Goal: Information Seeking & Learning: Learn about a topic

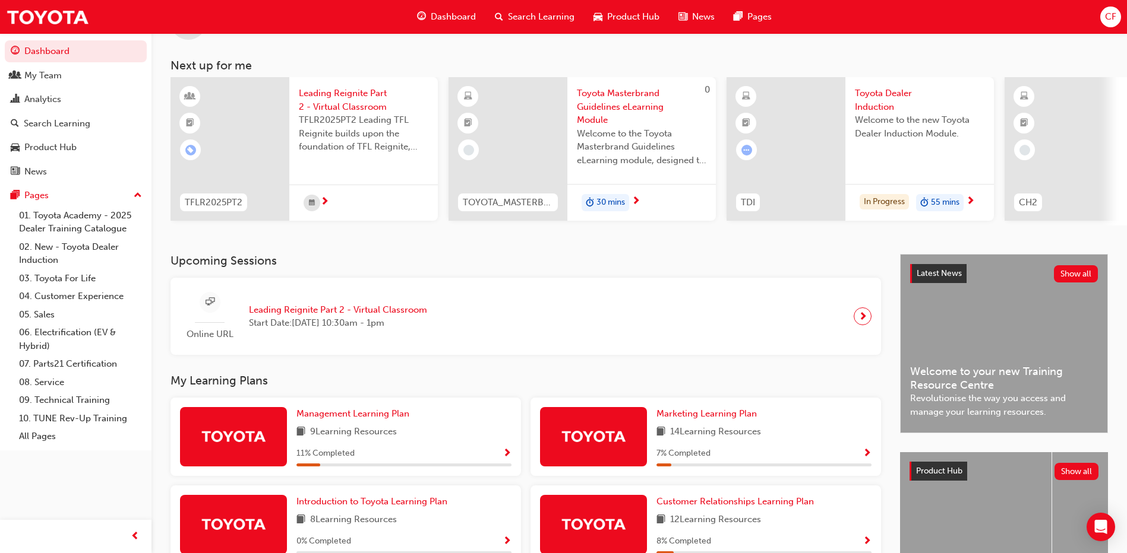
scroll to position [49, 0]
click at [950, 197] on span "55 mins" at bounding box center [945, 202] width 29 height 14
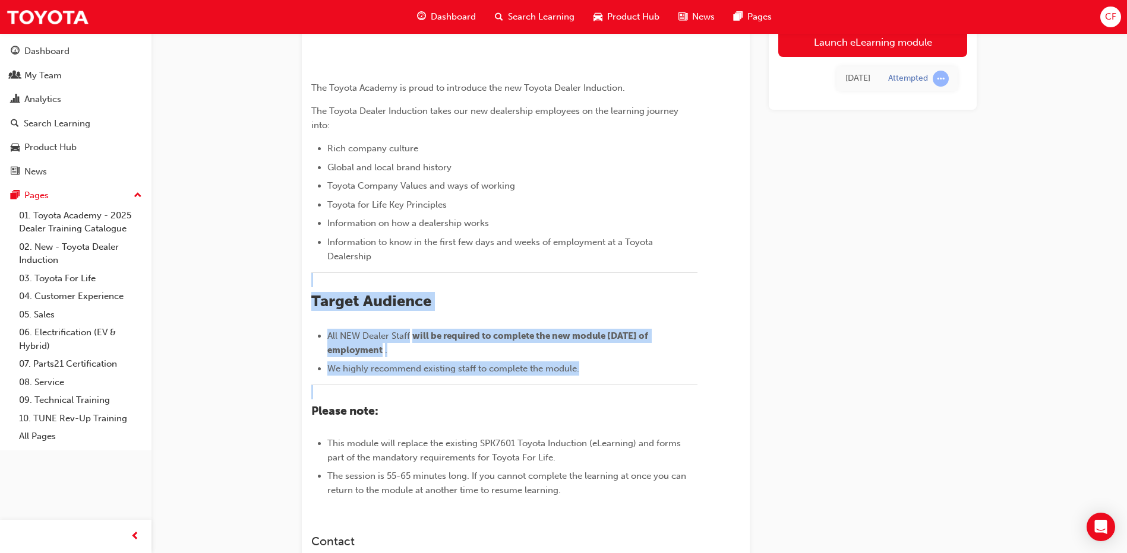
drag, startPoint x: 126, startPoint y: 579, endPoint x: -2, endPoint y: 579, distance: 128.3
click at [0, 439] on html "Your version of Internet Explorer is outdated and not supported. Please upgrade…" at bounding box center [563, 162] width 1127 height 553
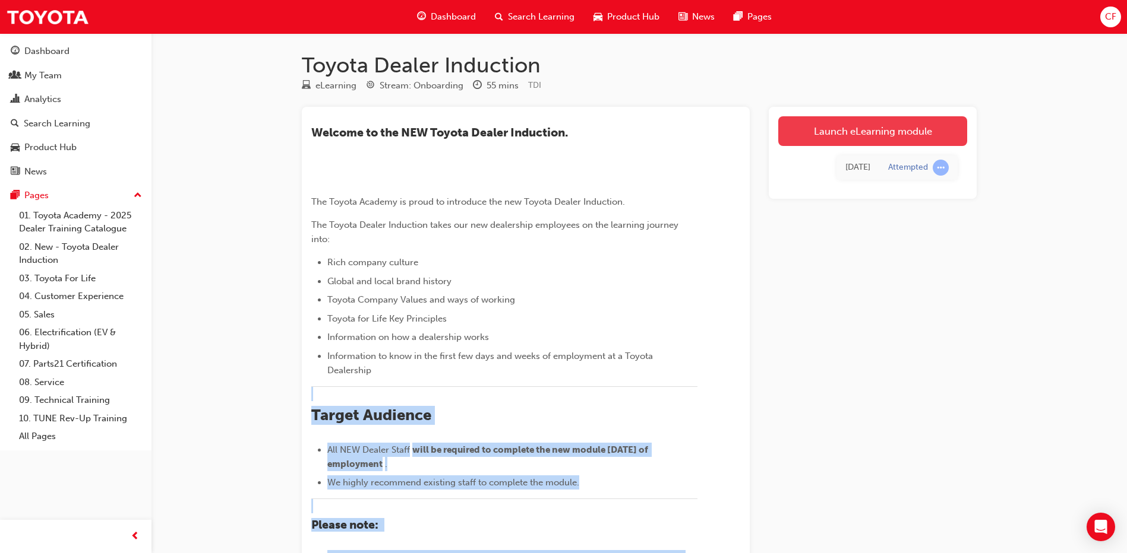
click at [850, 128] on link "Launch eLearning module" at bounding box center [872, 131] width 189 height 30
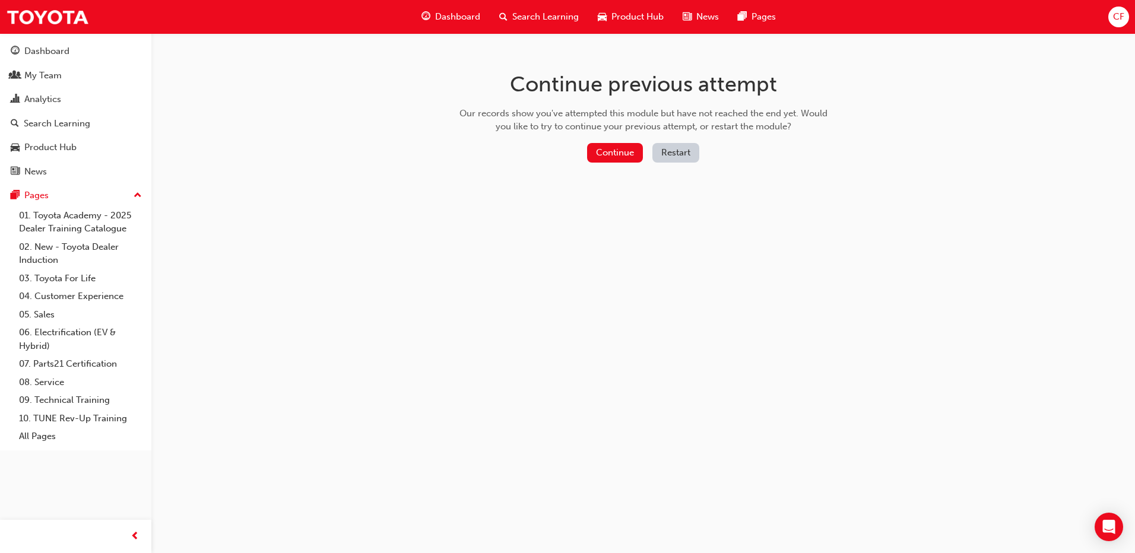
click at [660, 153] on button "Restart" at bounding box center [676, 153] width 47 height 20
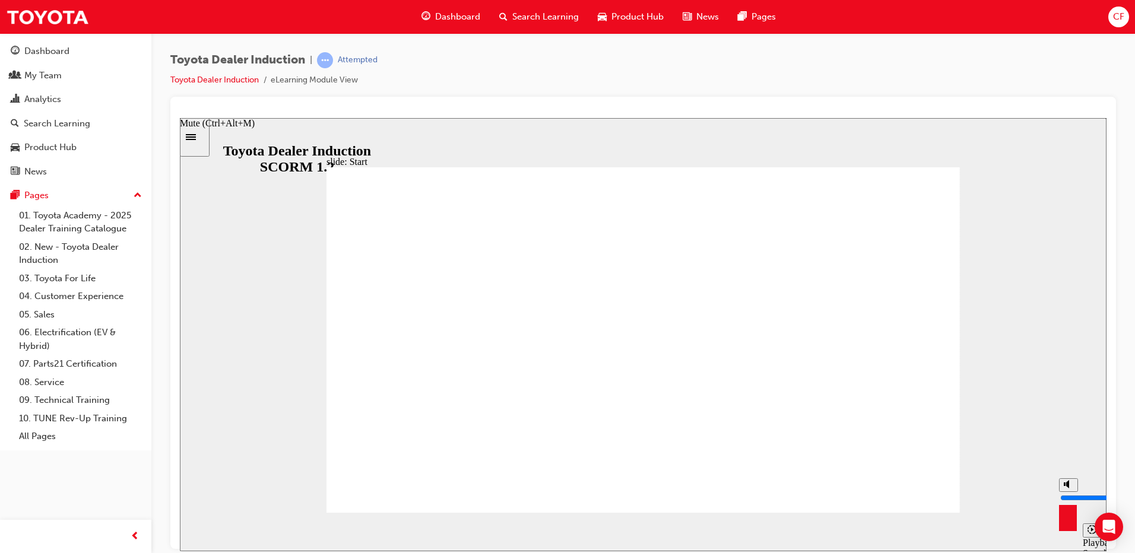
click at [1064, 527] on div "misc controls" at bounding box center [1068, 514] width 18 height 45
drag, startPoint x: 1070, startPoint y: 486, endPoint x: 1070, endPoint y: 475, distance: 11.9
type input "10"
click at [1070, 493] on input "volume" at bounding box center [1099, 498] width 77 height 10
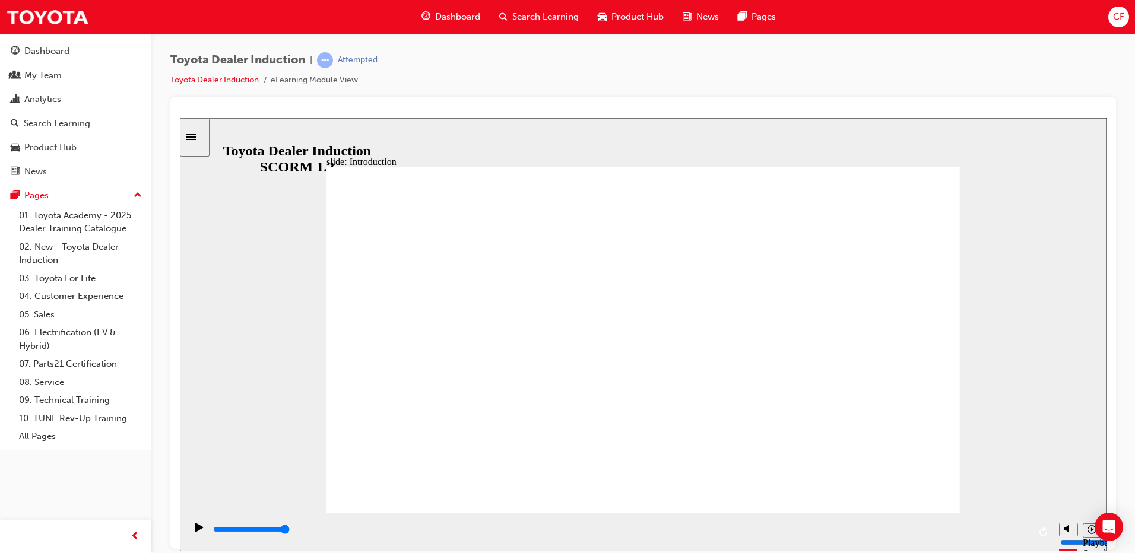
type input "7500"
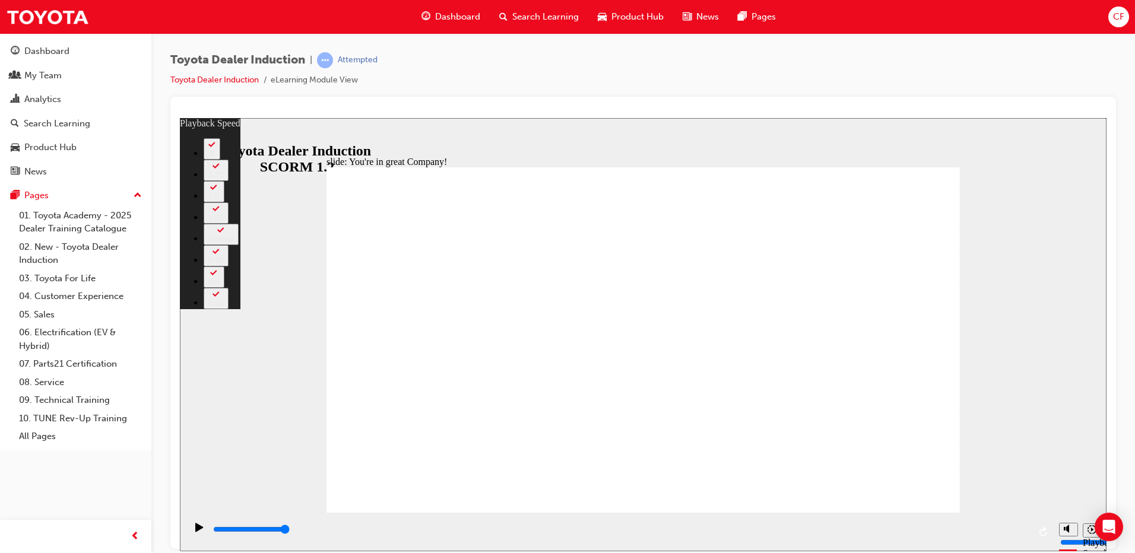
type input "156"
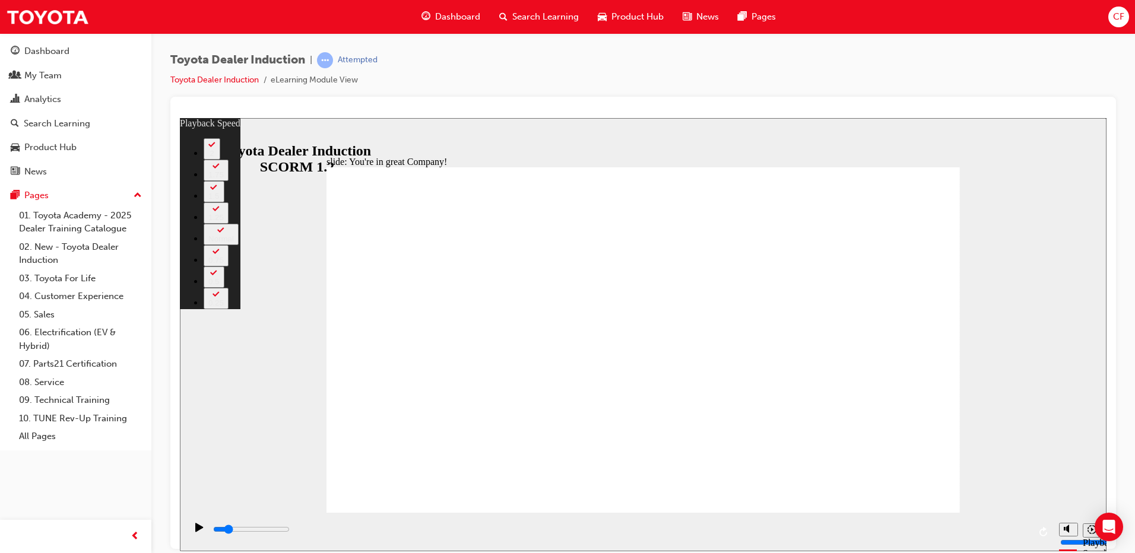
type input "7500"
type input "156"
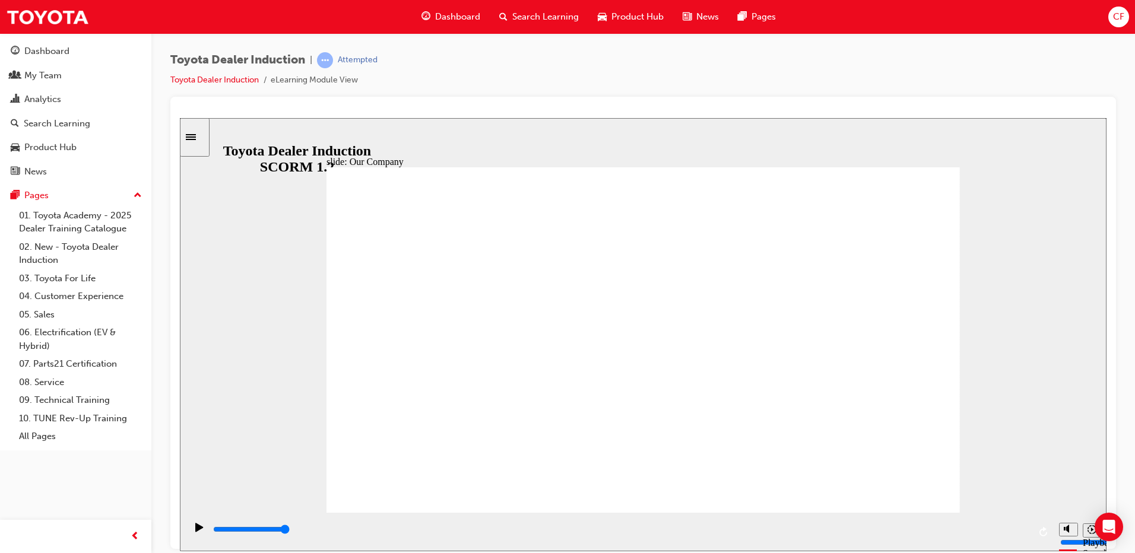
type input "8300"
drag, startPoint x: 465, startPoint y: 444, endPoint x: 482, endPoint y: 448, distance: 17.1
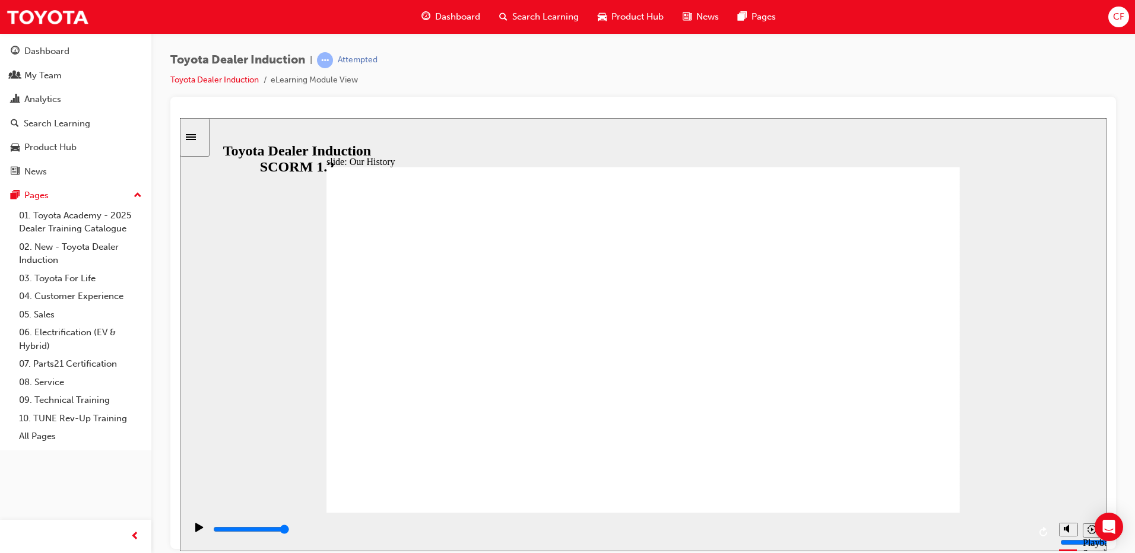
drag, startPoint x: 642, startPoint y: 479, endPoint x: 713, endPoint y: 482, distance: 70.8
drag, startPoint x: 640, startPoint y: 446, endPoint x: 672, endPoint y: 450, distance: 32.3
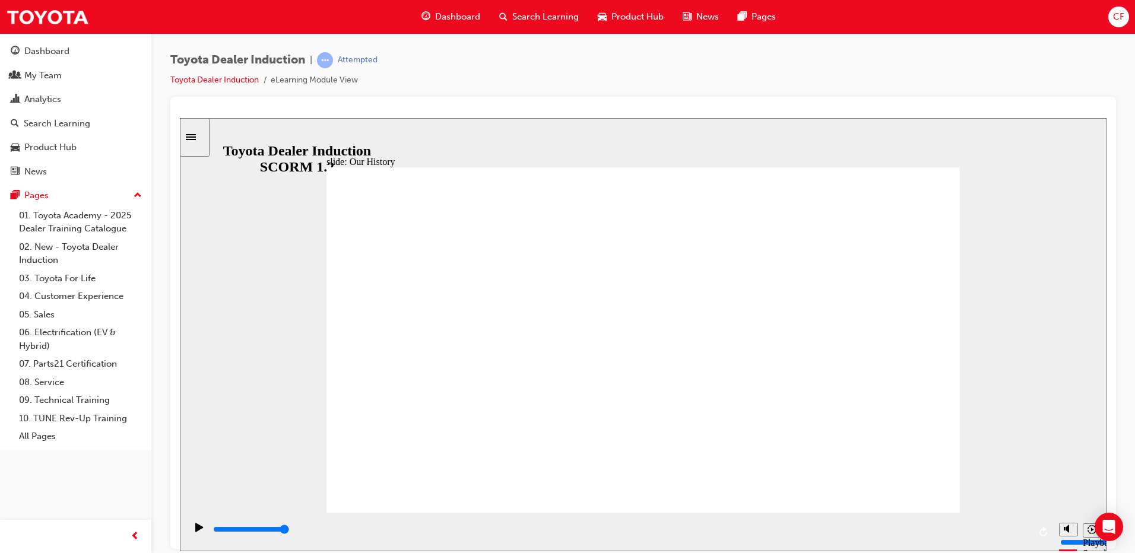
drag, startPoint x: 650, startPoint y: 449, endPoint x: 629, endPoint y: 450, distance: 21.4
drag, startPoint x: 467, startPoint y: 436, endPoint x: 581, endPoint y: 458, distance: 116.1
drag, startPoint x: 466, startPoint y: 436, endPoint x: 504, endPoint y: 444, distance: 38.2
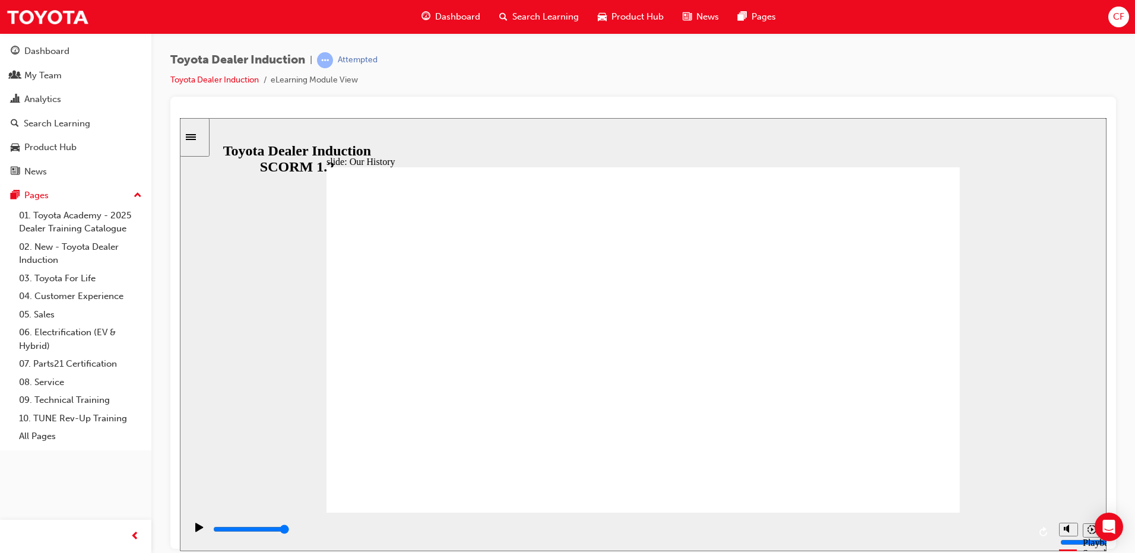
drag, startPoint x: 476, startPoint y: 442, endPoint x: 652, endPoint y: 478, distance: 179.9
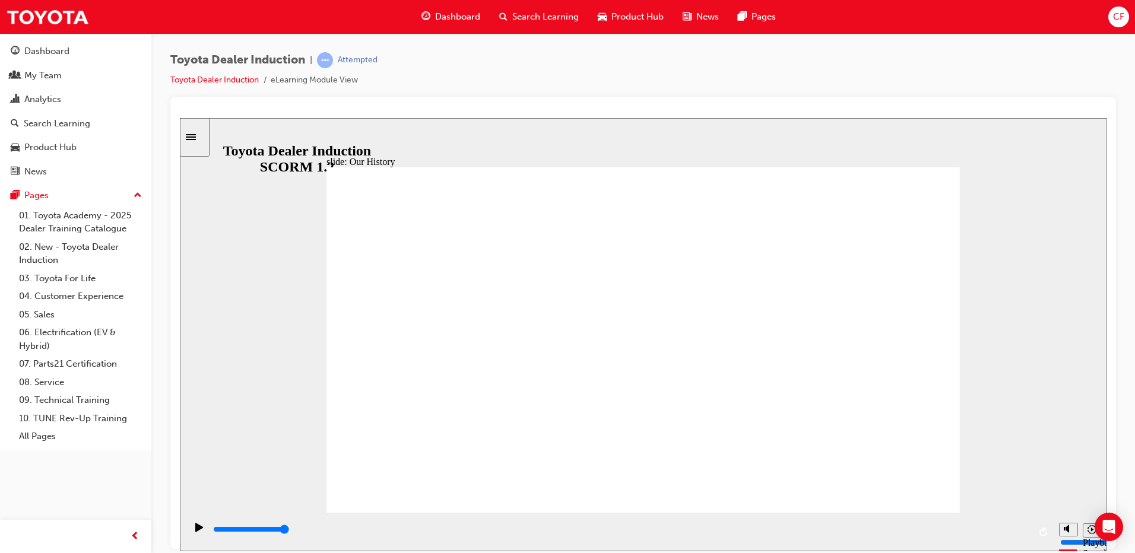
drag, startPoint x: 464, startPoint y: 444, endPoint x: 494, endPoint y: 448, distance: 29.9
drag, startPoint x: 640, startPoint y: 437, endPoint x: 515, endPoint y: 422, distance: 125.7
drag, startPoint x: 467, startPoint y: 437, endPoint x: 483, endPoint y: 445, distance: 18.6
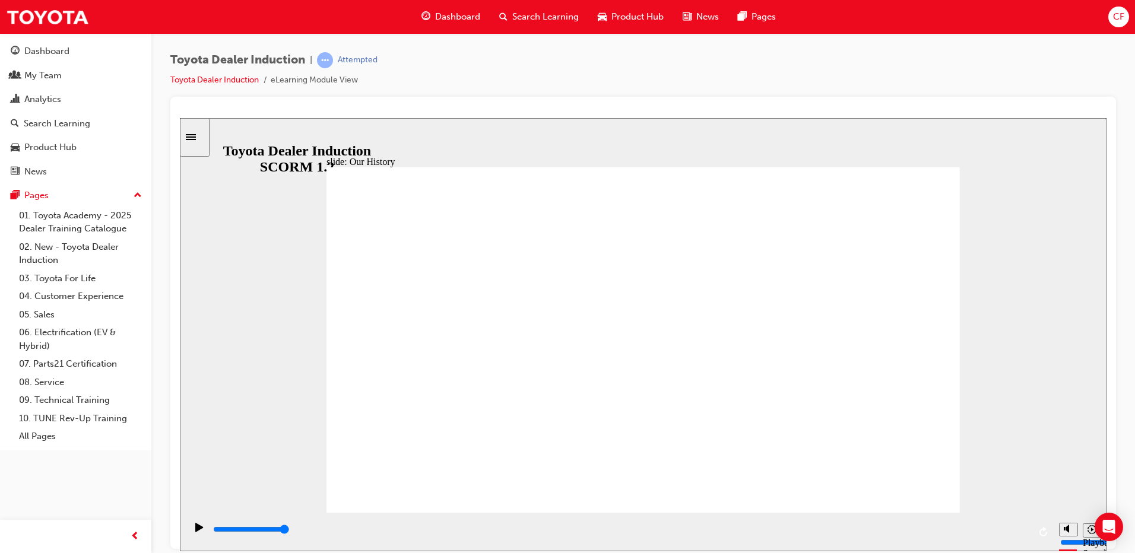
type input "2"
drag, startPoint x: 468, startPoint y: 437, endPoint x: 612, endPoint y: 451, distance: 144.4
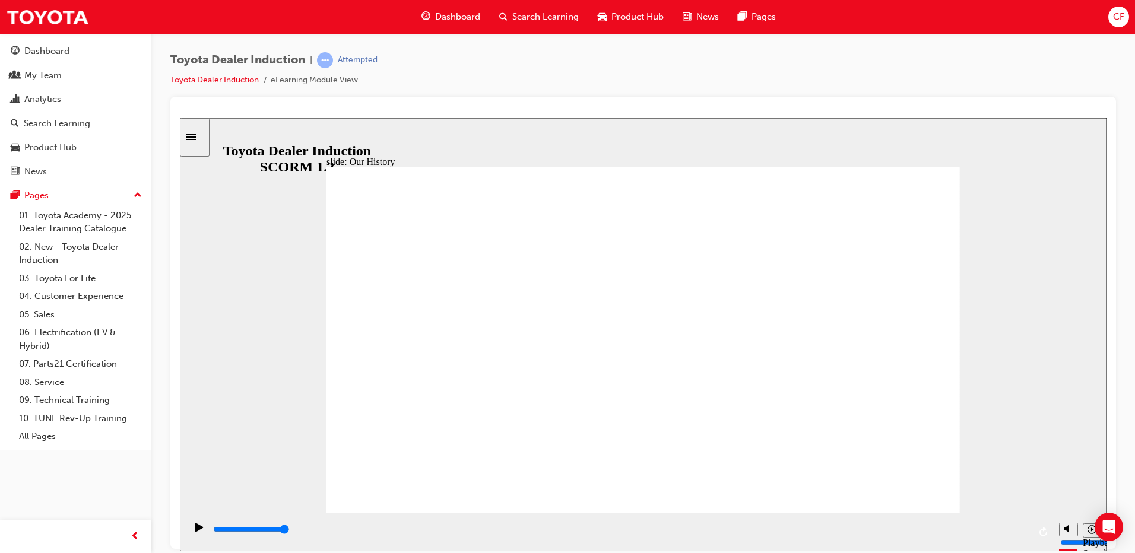
drag, startPoint x: 641, startPoint y: 442, endPoint x: 673, endPoint y: 445, distance: 31.6
drag, startPoint x: 645, startPoint y: 444, endPoint x: 842, endPoint y: 453, distance: 196.8
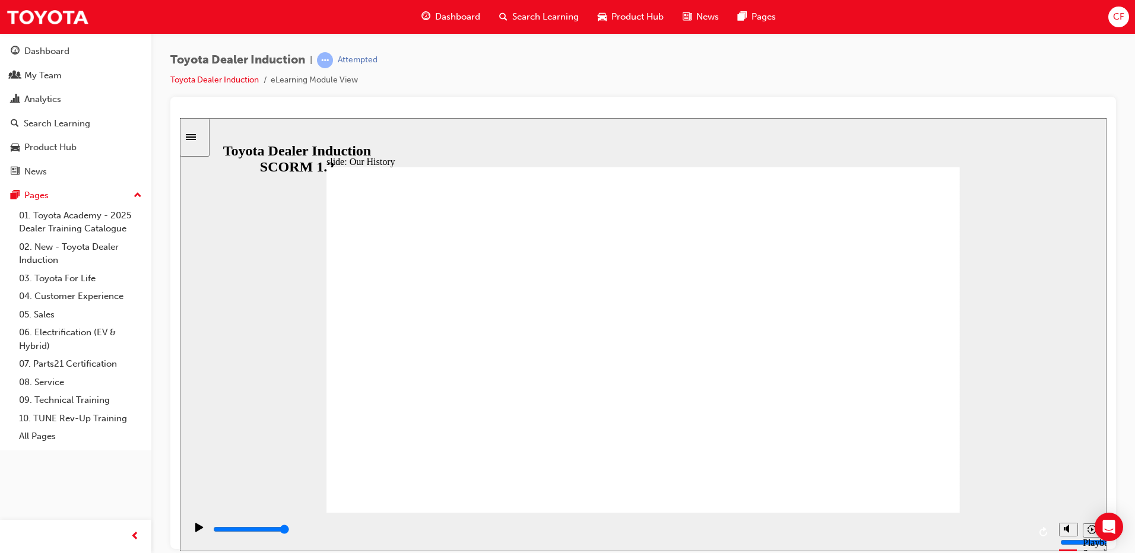
drag, startPoint x: 596, startPoint y: 293, endPoint x: 757, endPoint y: 410, distance: 199.5
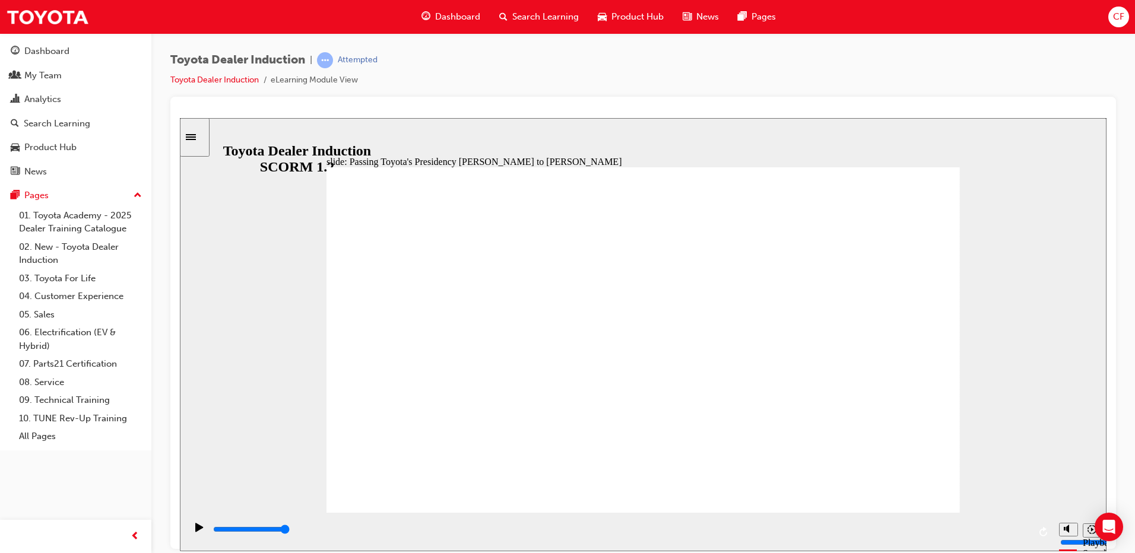
type input "5000"
radio input "true"
type input "5000"
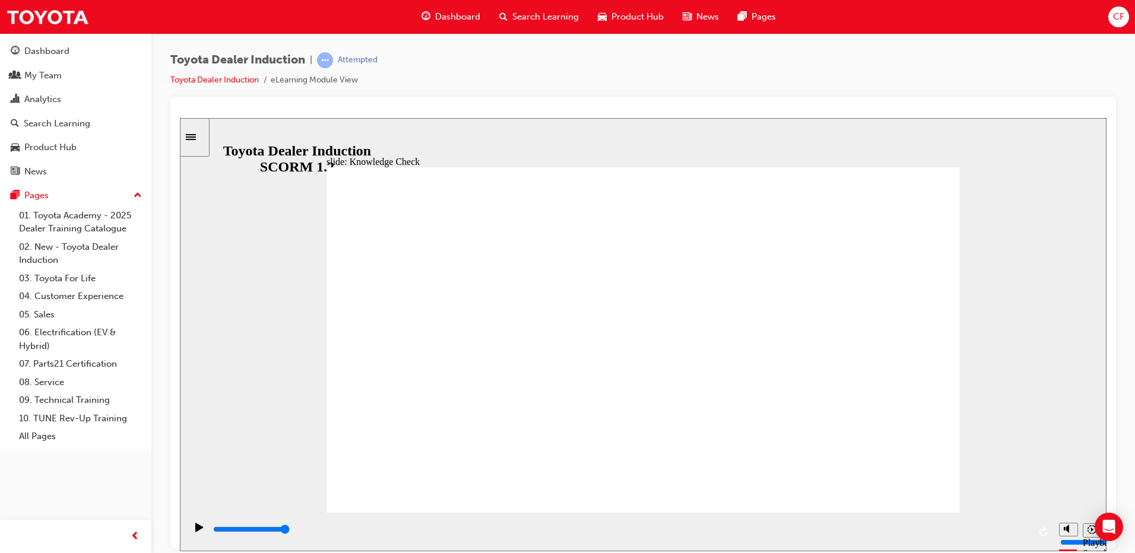
radio input "true"
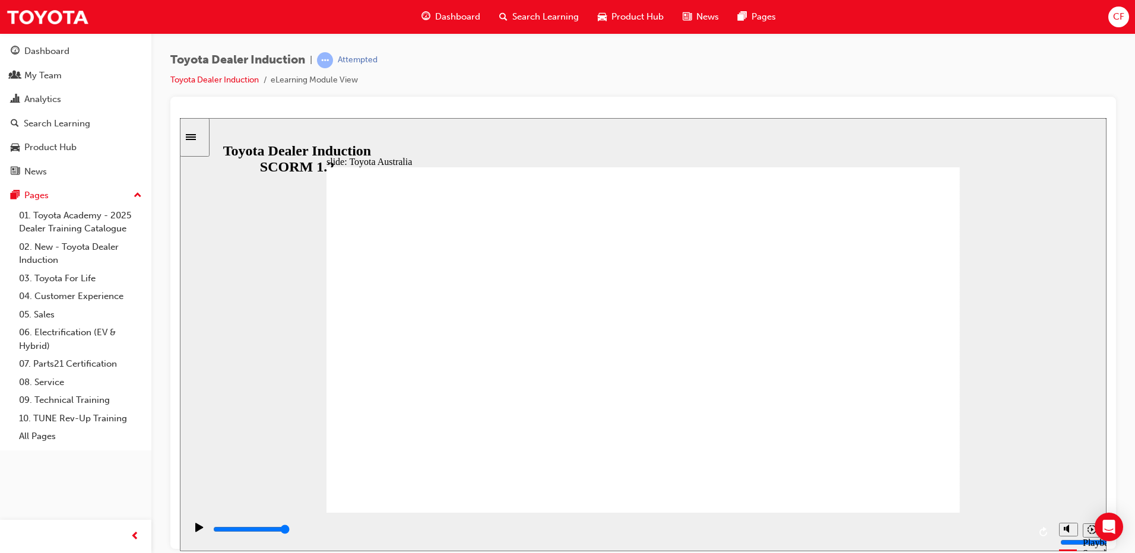
type input "15300"
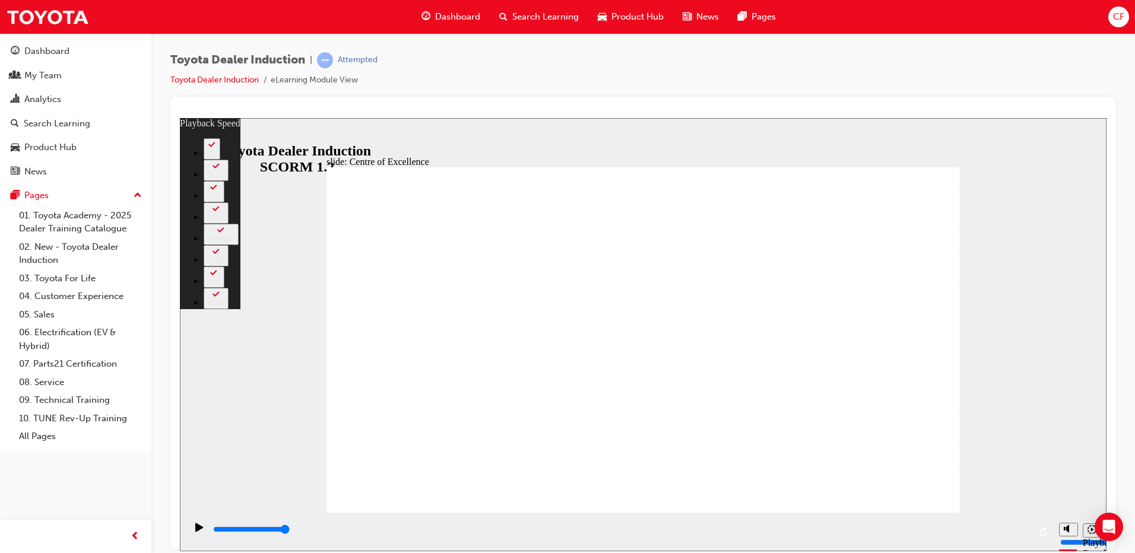
type input "248"
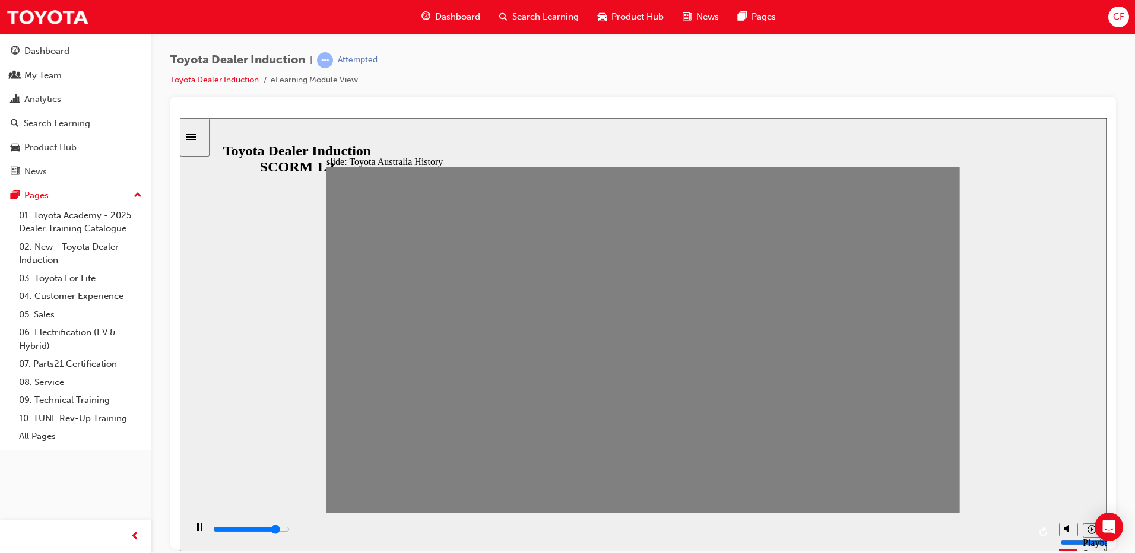
drag, startPoint x: 341, startPoint y: 347, endPoint x: 374, endPoint y: 347, distance: 32.7
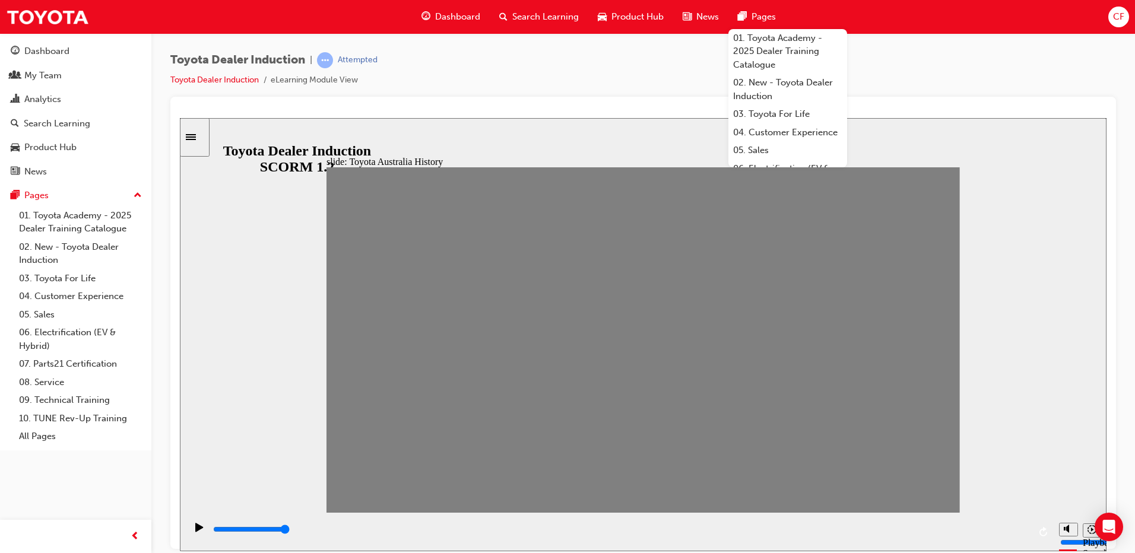
drag, startPoint x: 379, startPoint y: 350, endPoint x: 403, endPoint y: 352, distance: 23.9
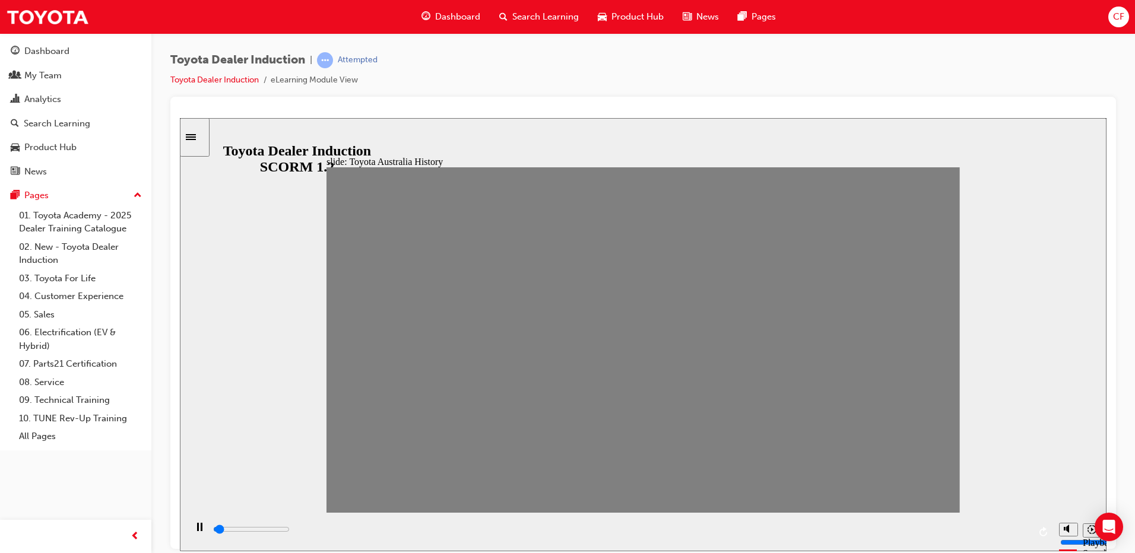
drag, startPoint x: 411, startPoint y: 353, endPoint x: 438, endPoint y: 352, distance: 27.3
drag, startPoint x: 438, startPoint y: 352, endPoint x: 467, endPoint y: 352, distance: 29.7
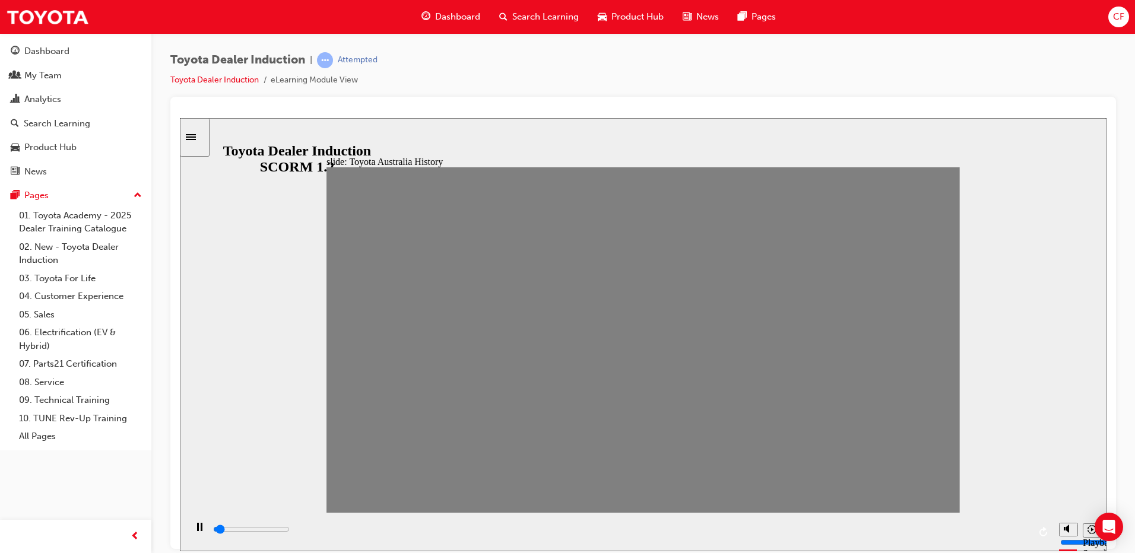
drag, startPoint x: 453, startPoint y: 344, endPoint x: 491, endPoint y: 349, distance: 37.6
drag, startPoint x: 492, startPoint y: 352, endPoint x: 533, endPoint y: 356, distance: 41.1
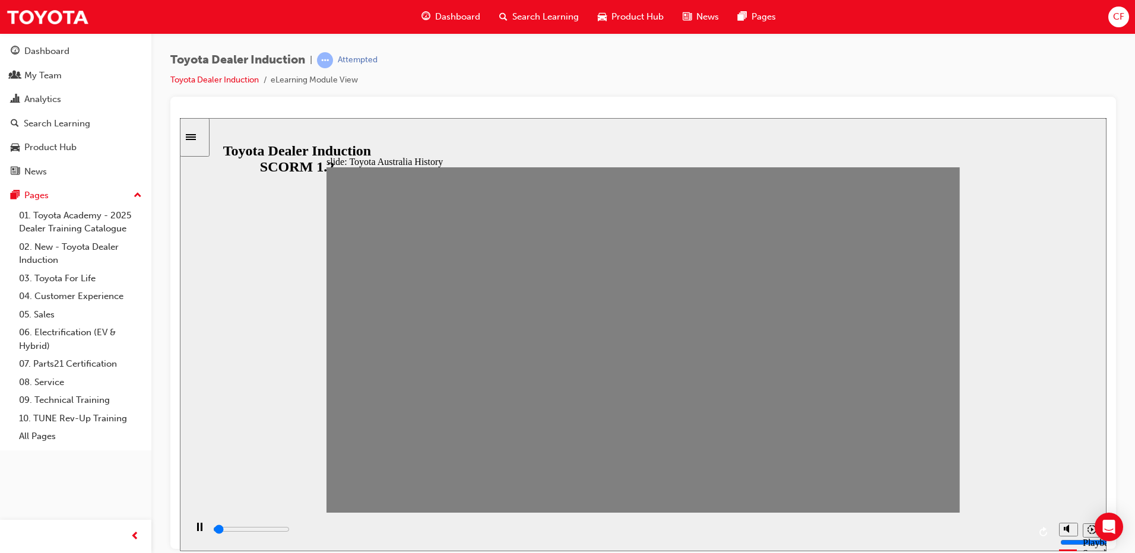
drag, startPoint x: 516, startPoint y: 352, endPoint x: 553, endPoint y: 349, distance: 37.5
drag, startPoint x: 543, startPoint y: 350, endPoint x: 568, endPoint y: 350, distance: 24.9
drag, startPoint x: 581, startPoint y: 341, endPoint x: 617, endPoint y: 347, distance: 36.0
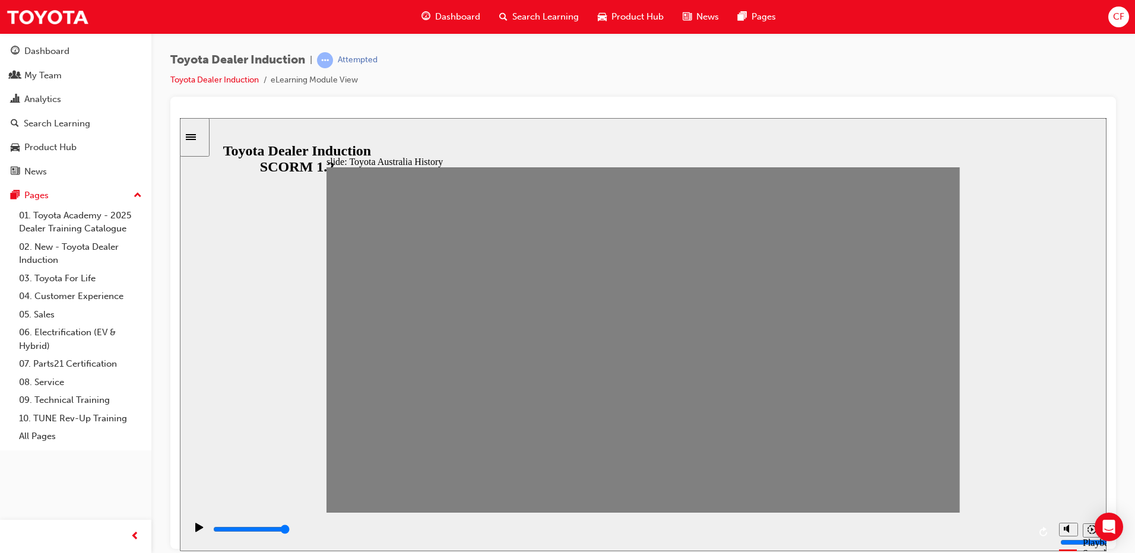
drag, startPoint x: 581, startPoint y: 349, endPoint x: 613, endPoint y: 349, distance: 32.1
drag, startPoint x: 606, startPoint y: 352, endPoint x: 656, endPoint y: 349, distance: 49.4
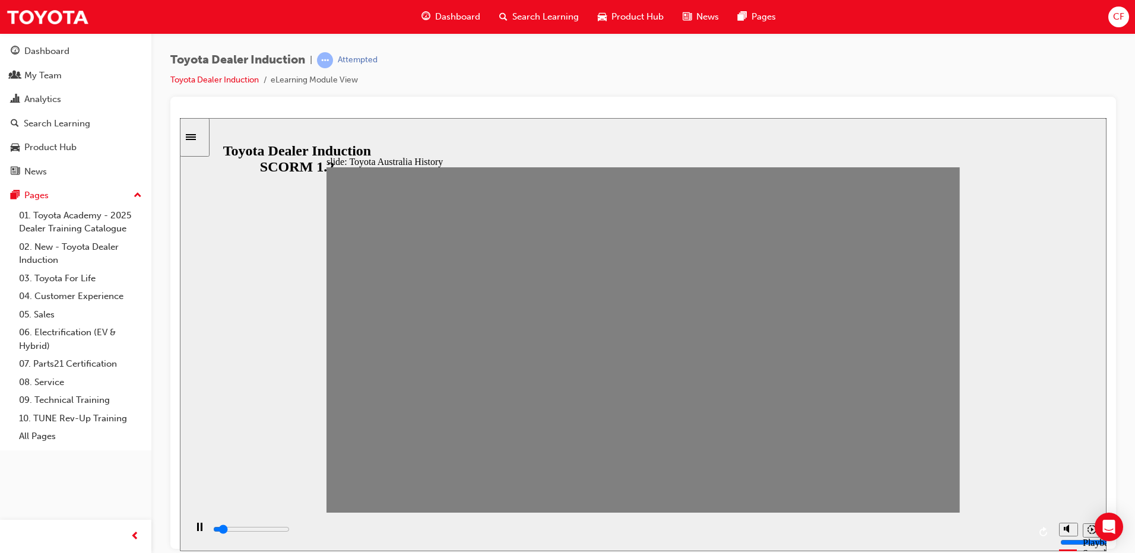
type input "7000"
type input "10"
drag, startPoint x: 670, startPoint y: 353, endPoint x: 651, endPoint y: 355, distance: 19.7
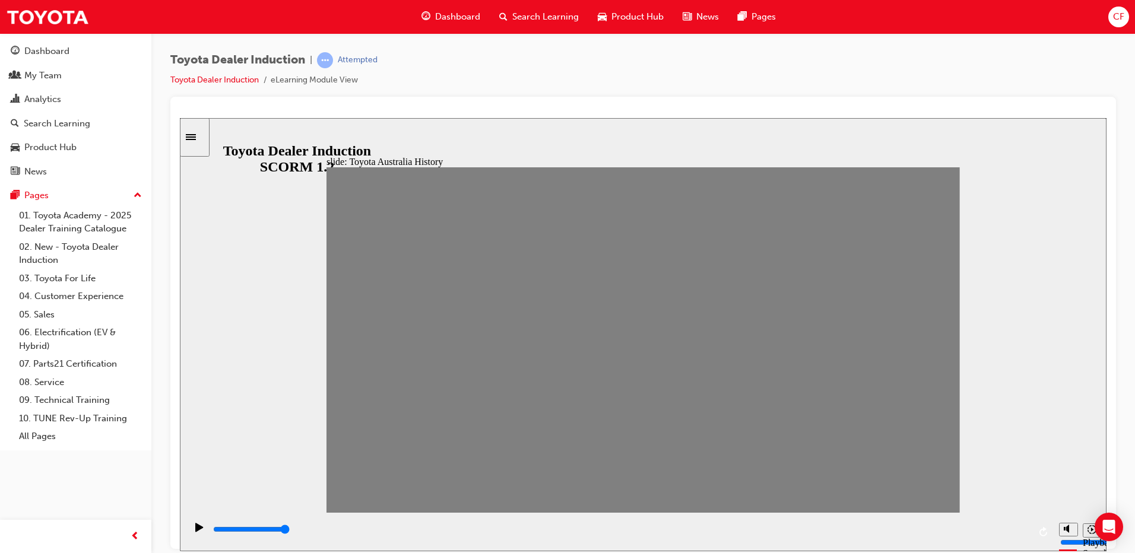
type input "0"
type input "11"
drag, startPoint x: 646, startPoint y: 349, endPoint x: 669, endPoint y: 349, distance: 23.2
drag, startPoint x: 668, startPoint y: 357, endPoint x: 691, endPoint y: 344, distance: 26.8
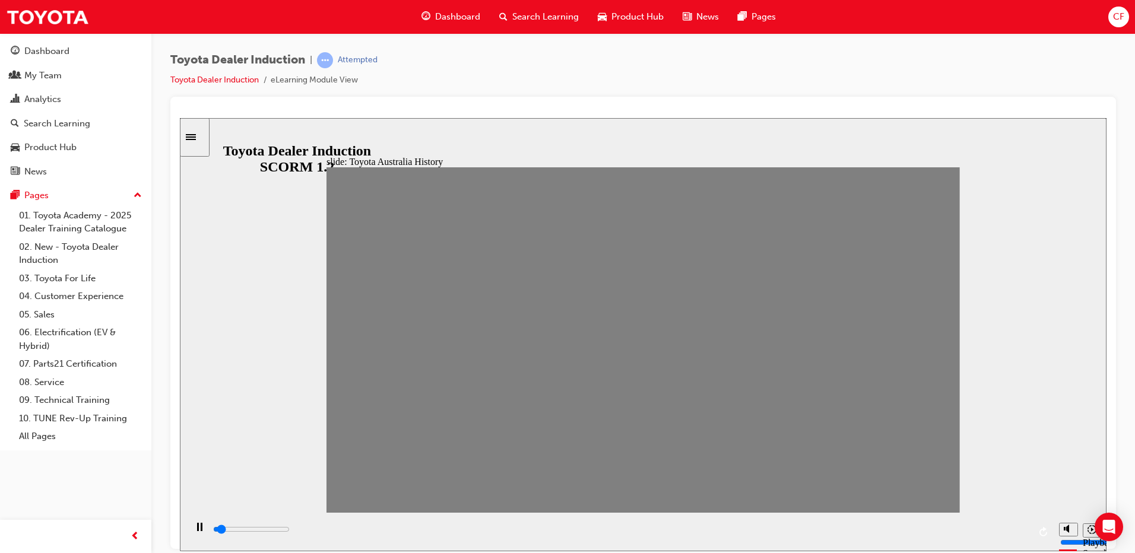
drag, startPoint x: 700, startPoint y: 352, endPoint x: 742, endPoint y: 344, distance: 43.5
drag, startPoint x: 721, startPoint y: 349, endPoint x: 754, endPoint y: 353, distance: 33.4
drag, startPoint x: 762, startPoint y: 353, endPoint x: 784, endPoint y: 350, distance: 22.2
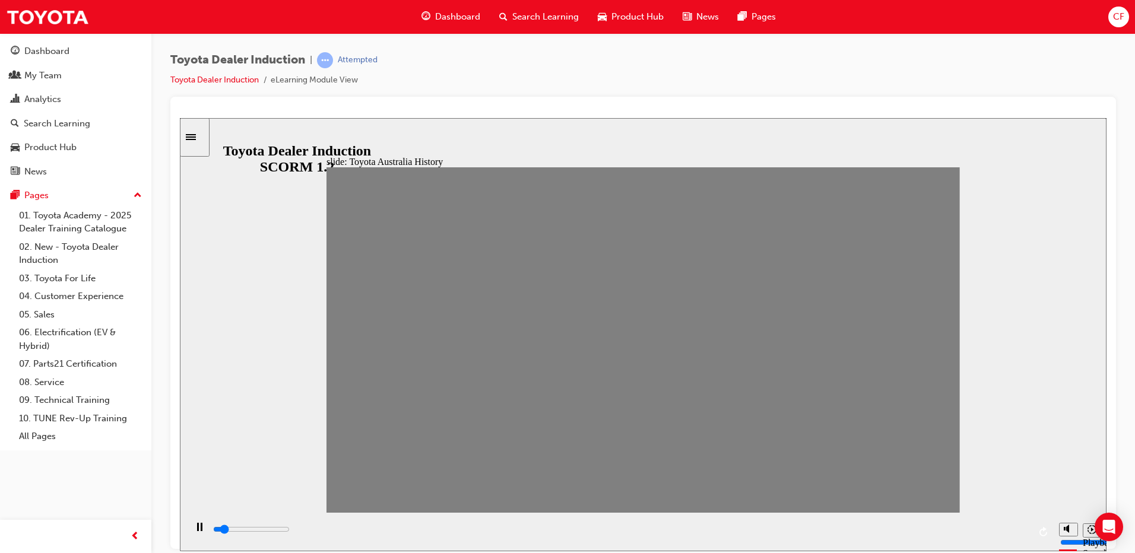
drag, startPoint x: 782, startPoint y: 358, endPoint x: 806, endPoint y: 355, distance: 24.5
drag, startPoint x: 809, startPoint y: 347, endPoint x: 840, endPoint y: 346, distance: 30.9
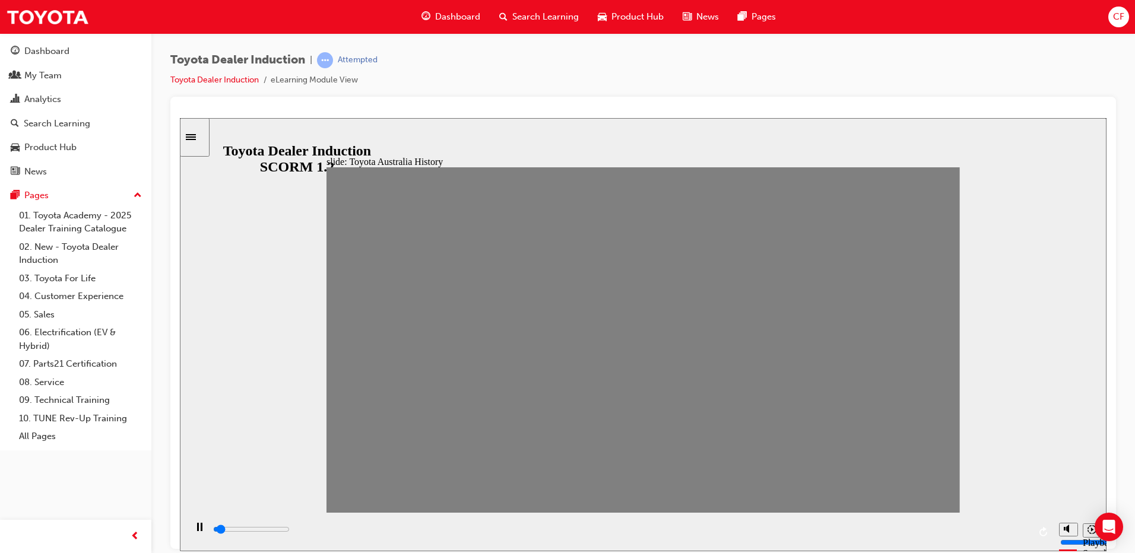
drag, startPoint x: 847, startPoint y: 346, endPoint x: 876, endPoint y: 340, distance: 29.1
drag, startPoint x: 875, startPoint y: 349, endPoint x: 900, endPoint y: 343, distance: 26.2
drag, startPoint x: 900, startPoint y: 344, endPoint x: 926, endPoint y: 344, distance: 26.1
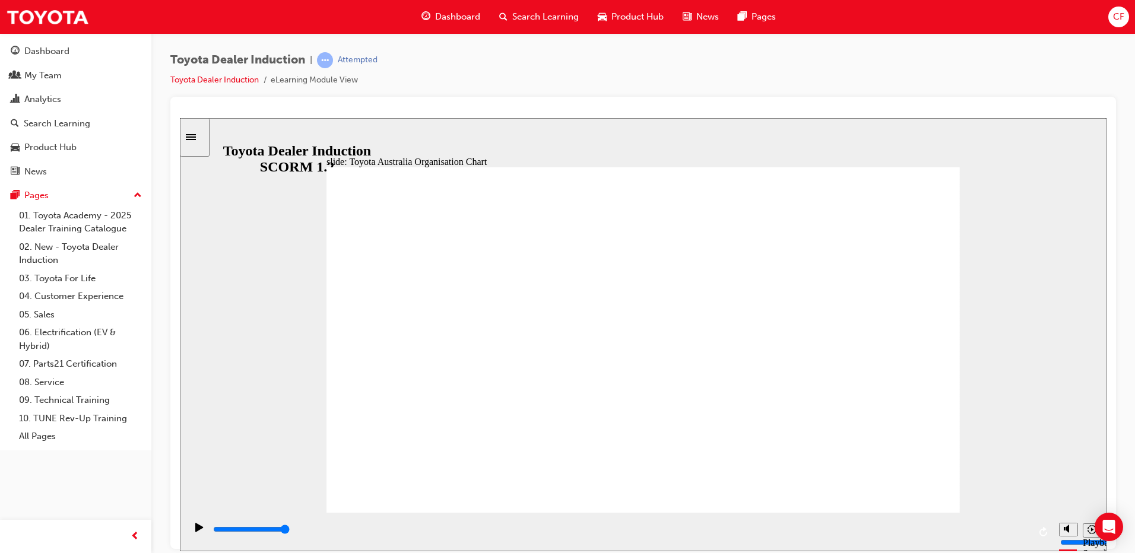
type input "5000"
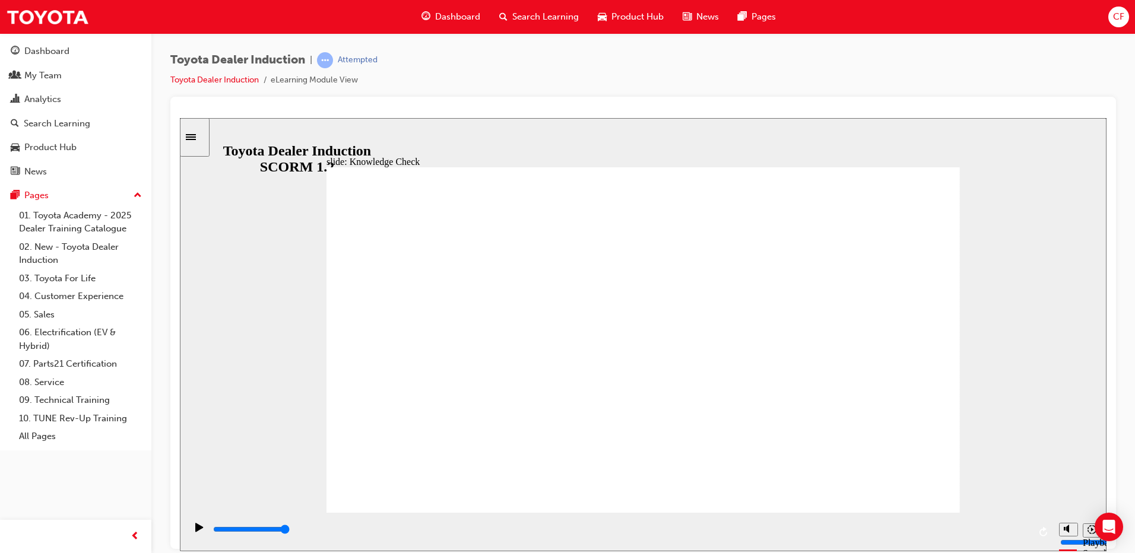
radio input "true"
drag, startPoint x: 906, startPoint y: 164, endPoint x: 904, endPoint y: 172, distance: 8.6
type input "5000"
radio input "true"
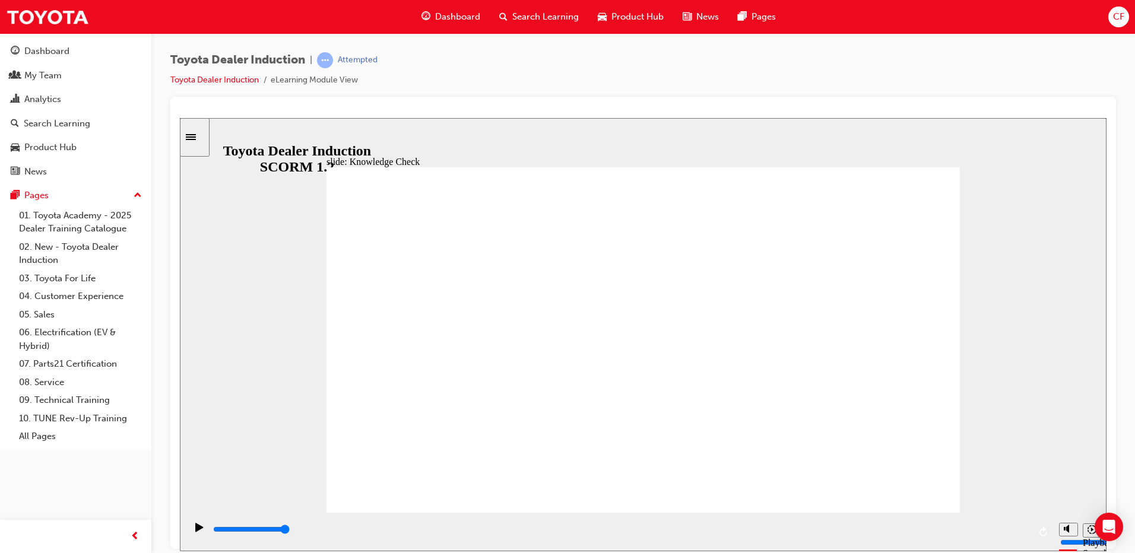
type input "5000"
radio input "true"
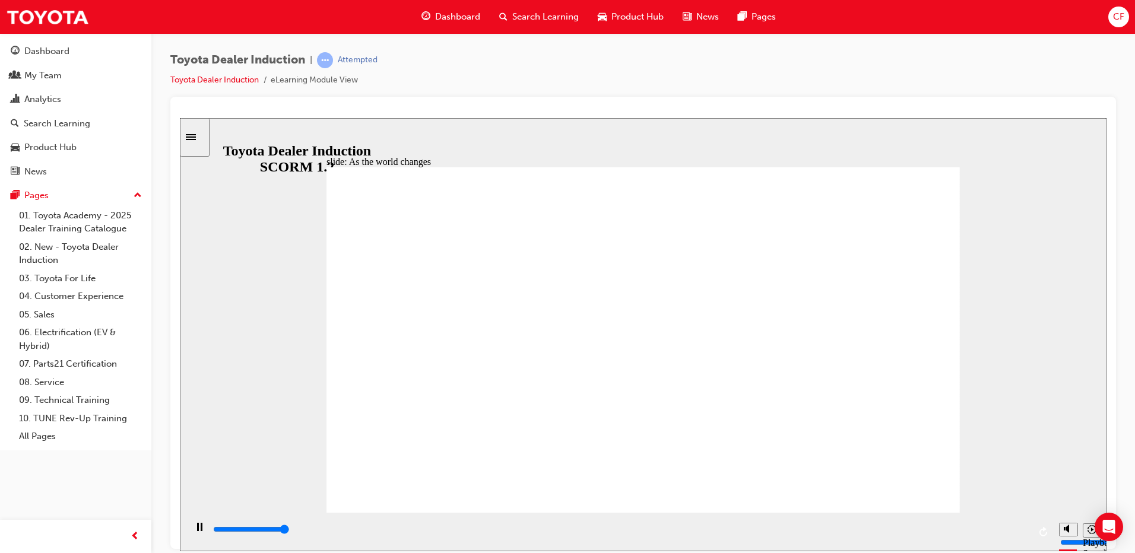
type input "9200"
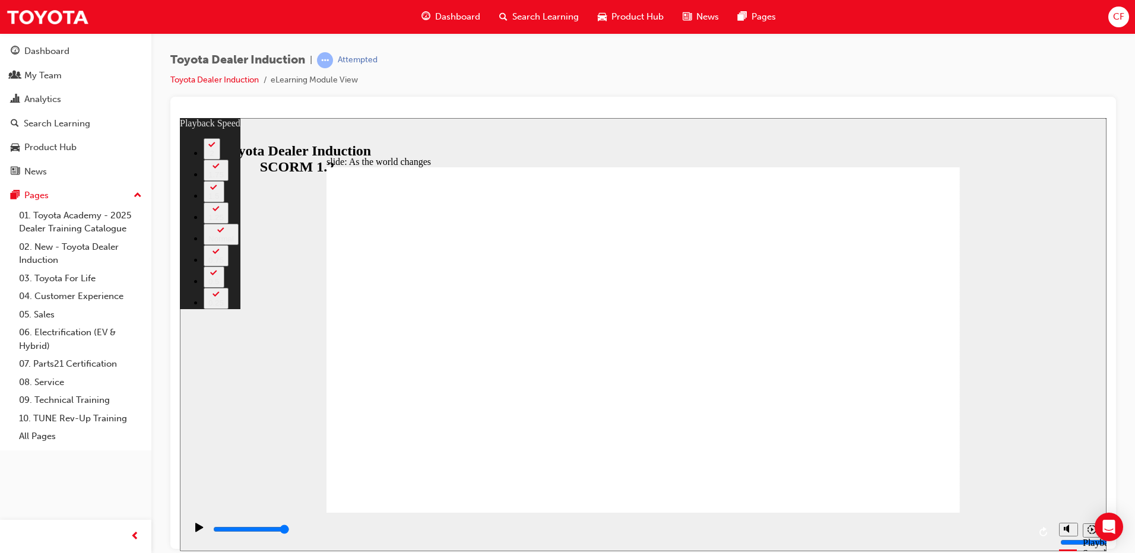
type input "128"
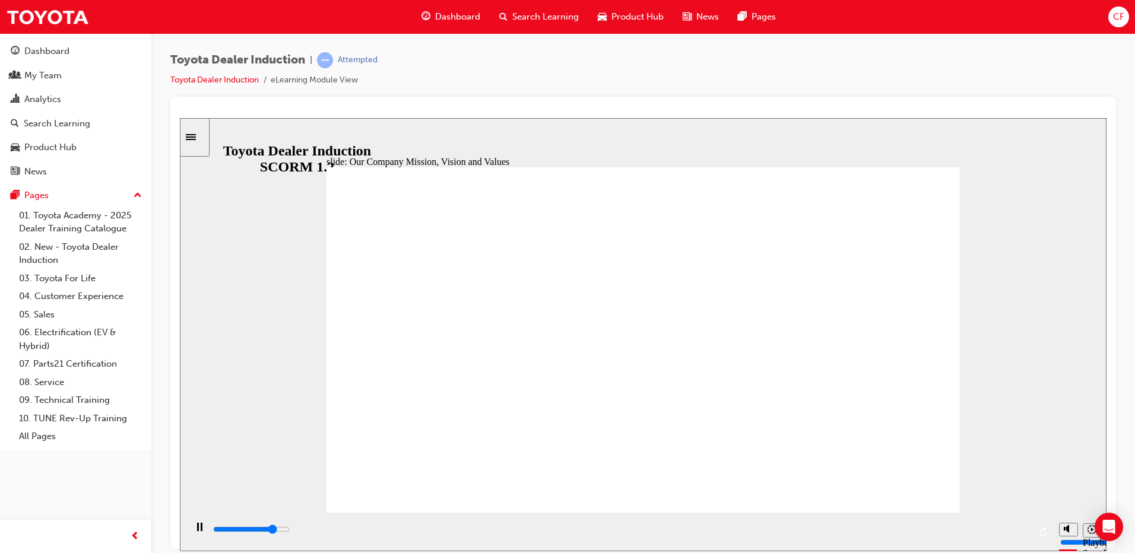
type input "82000"
